Goal: Information Seeking & Learning: Learn about a topic

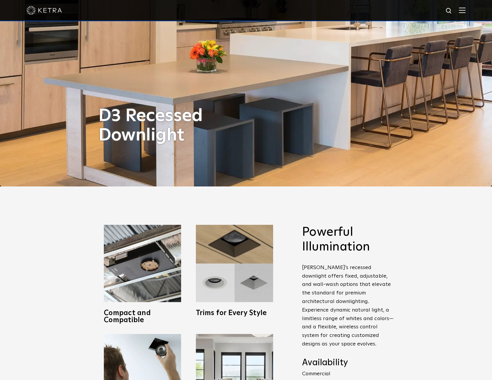
scroll to position [86, 0]
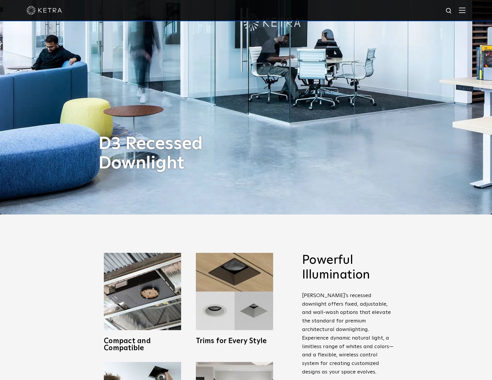
scroll to position [376, 0]
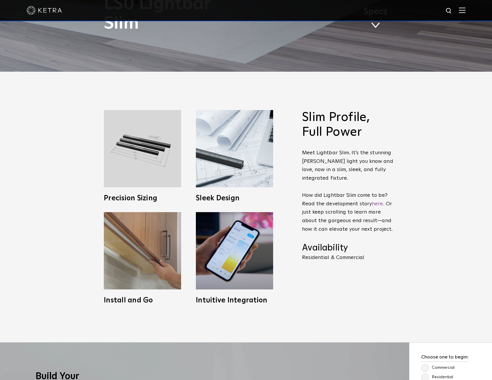
scroll to position [308, 0]
